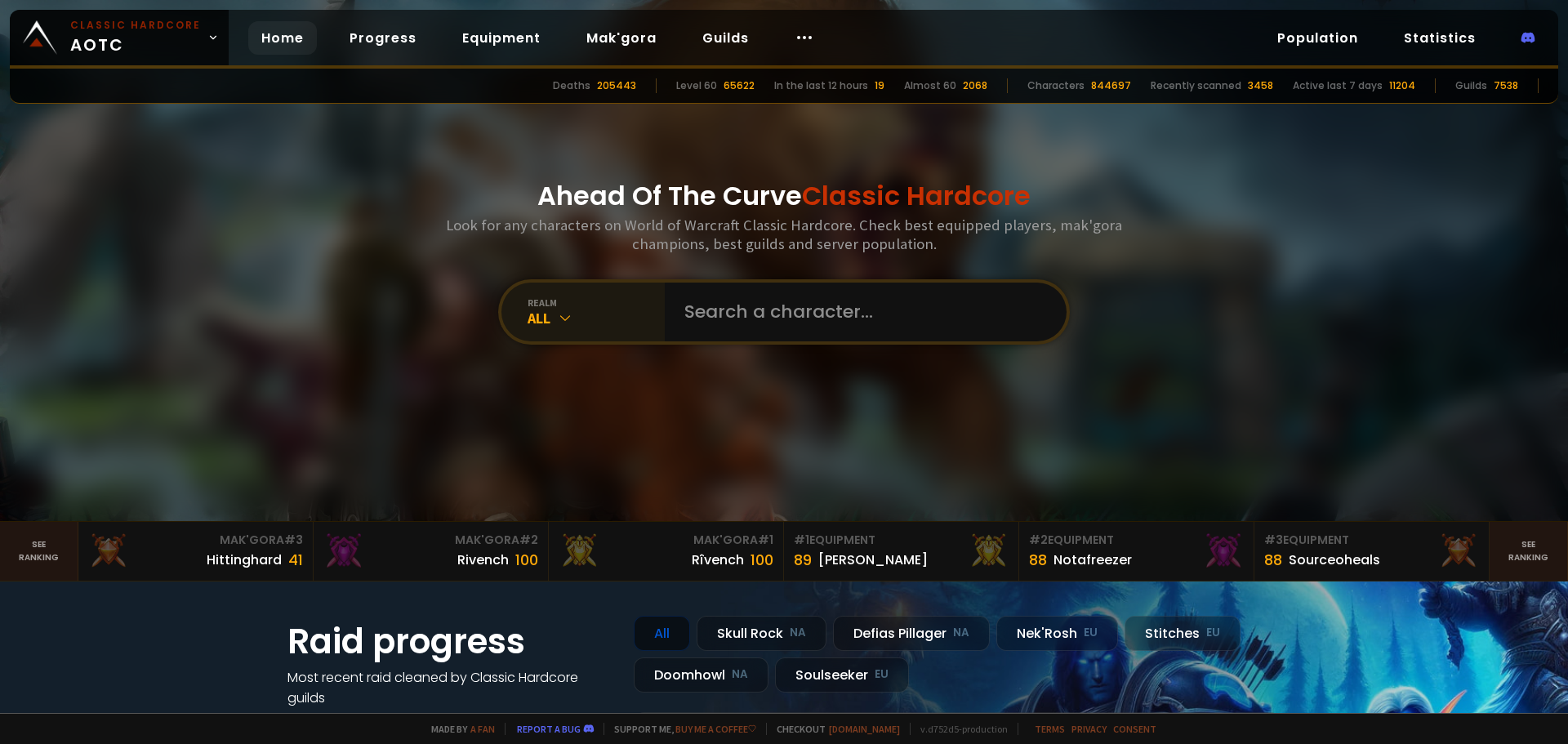
click at [581, 315] on div "All" at bounding box center [596, 318] width 137 height 19
click at [570, 309] on div "All" at bounding box center [596, 318] width 137 height 19
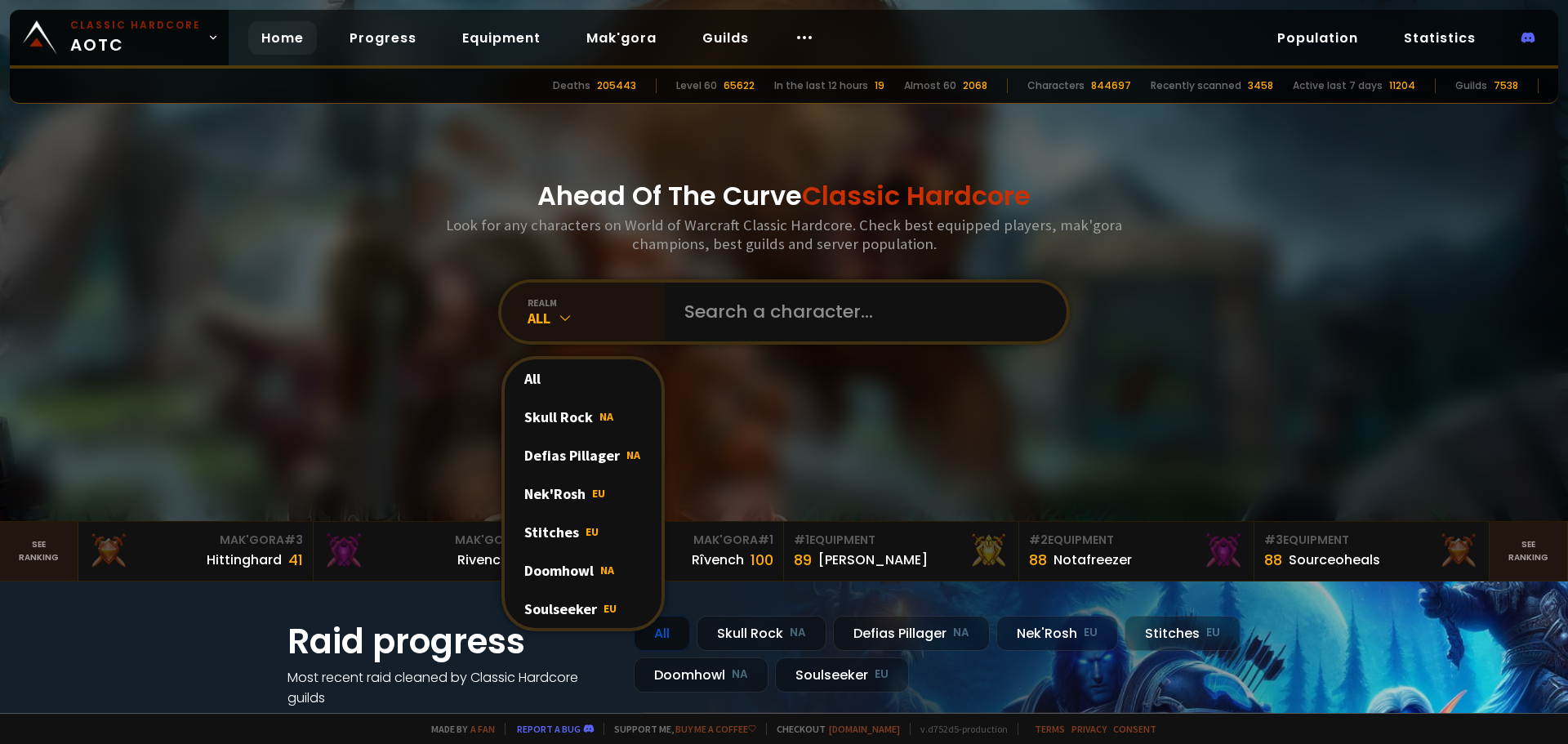
click at [1192, 147] on div "Ahead Of The Curve Classic Hardcore Look for any characters on World of Warcraf…" at bounding box center [784, 260] width 984 height 521
click at [502, 34] on link "Equipment" at bounding box center [501, 37] width 104 height 34
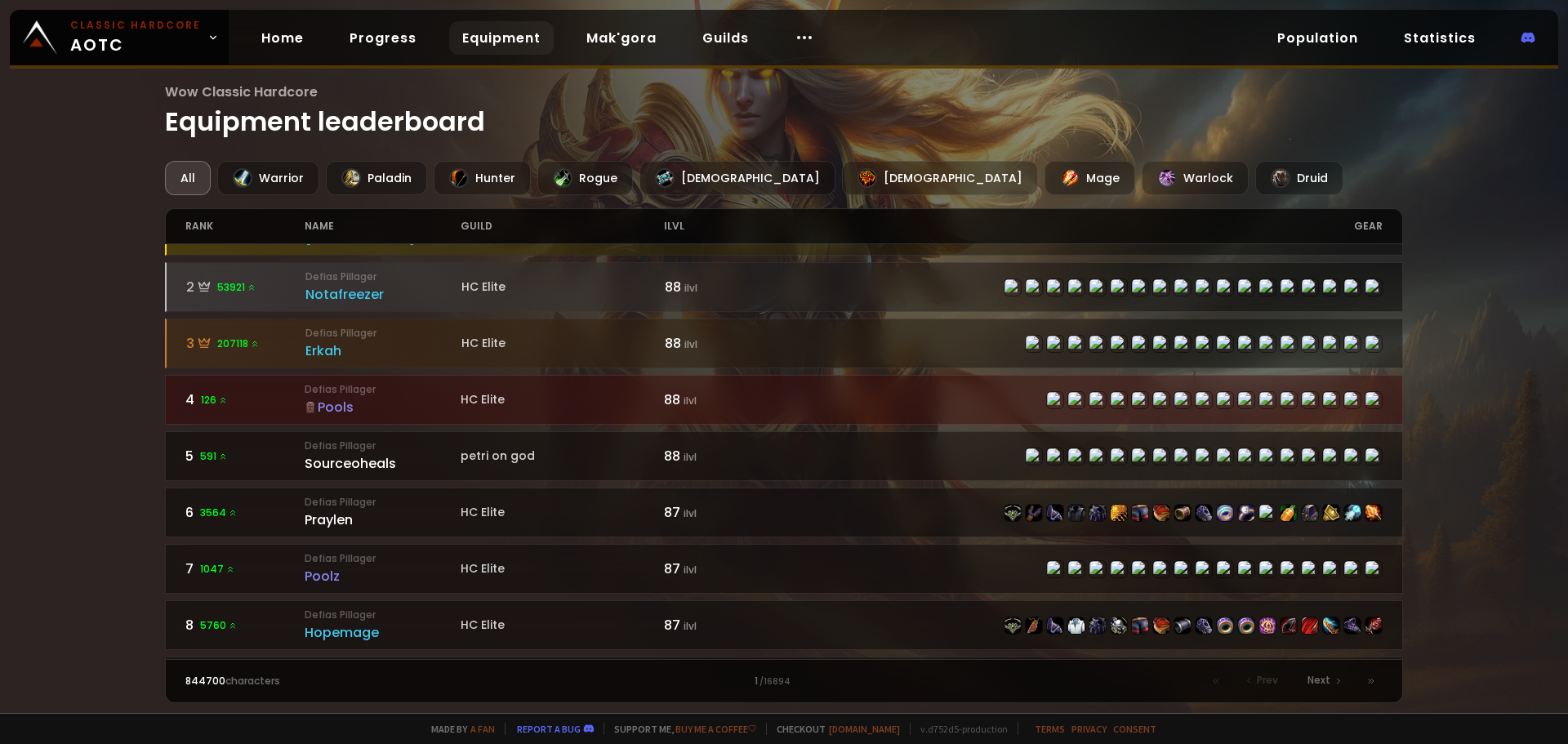
scroll to position [82, 0]
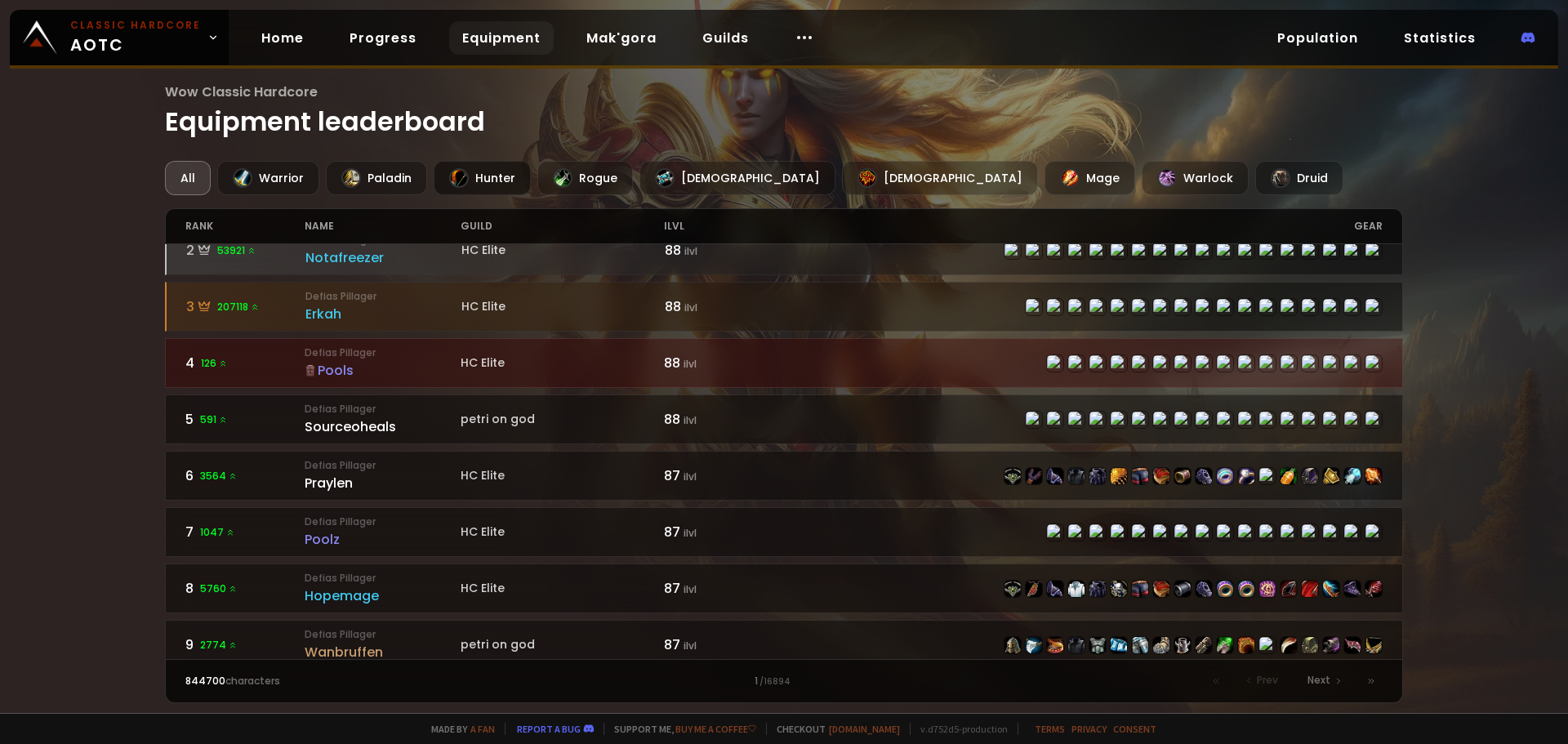
click at [497, 181] on div "Hunter" at bounding box center [482, 178] width 97 height 34
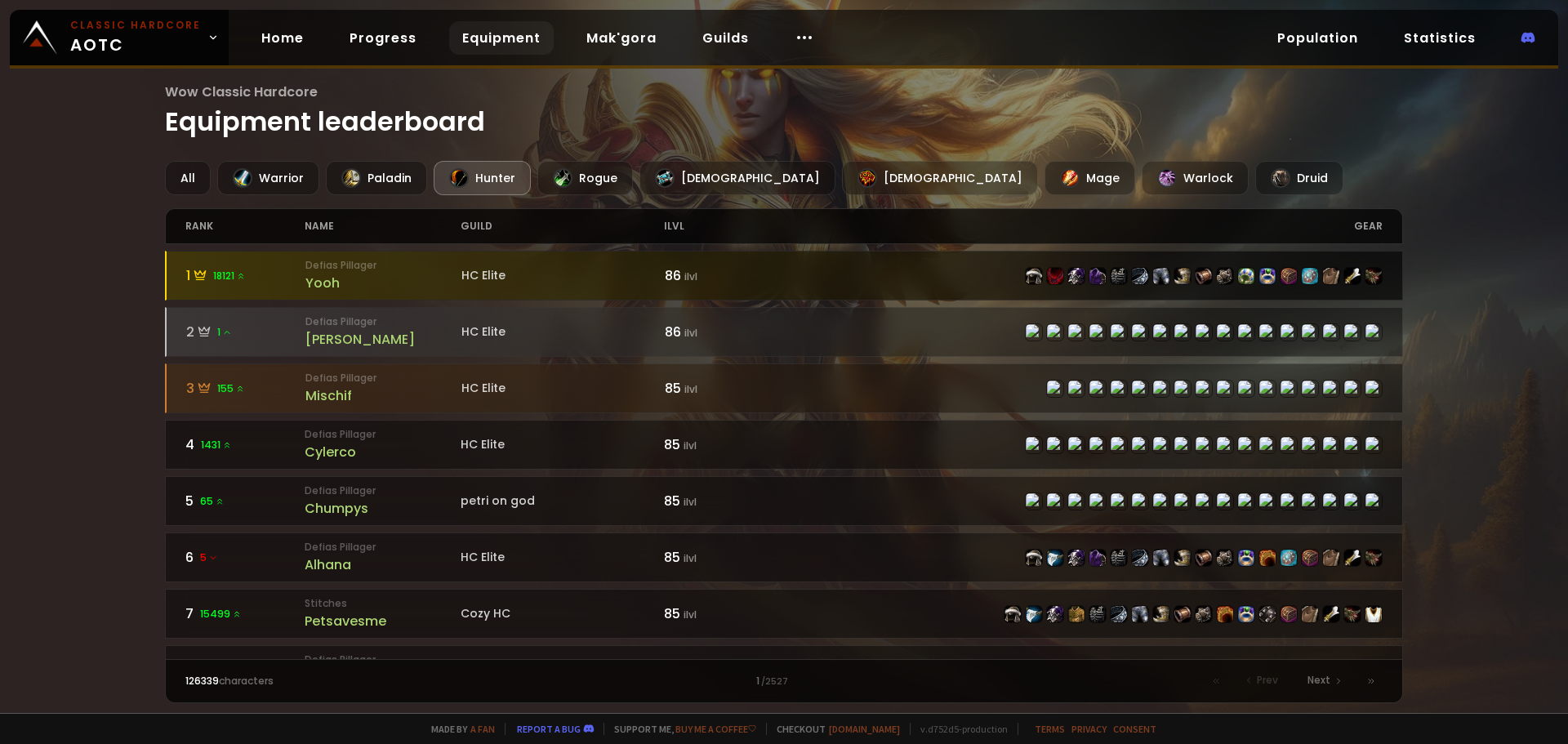
click at [258, 279] on div "1 18121" at bounding box center [246, 276] width 120 height 21
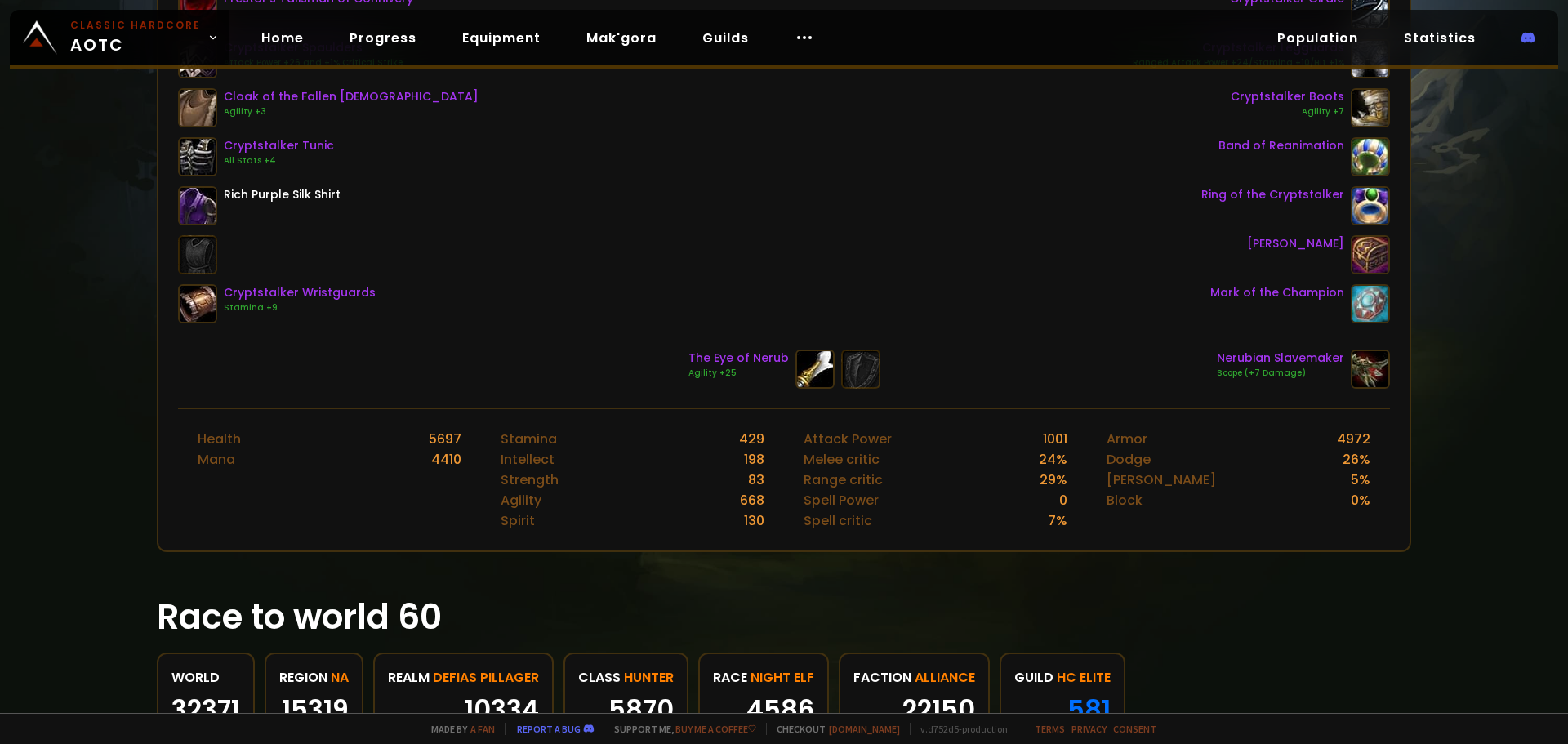
scroll to position [490, 0]
